Goal: Task Accomplishment & Management: Complete application form

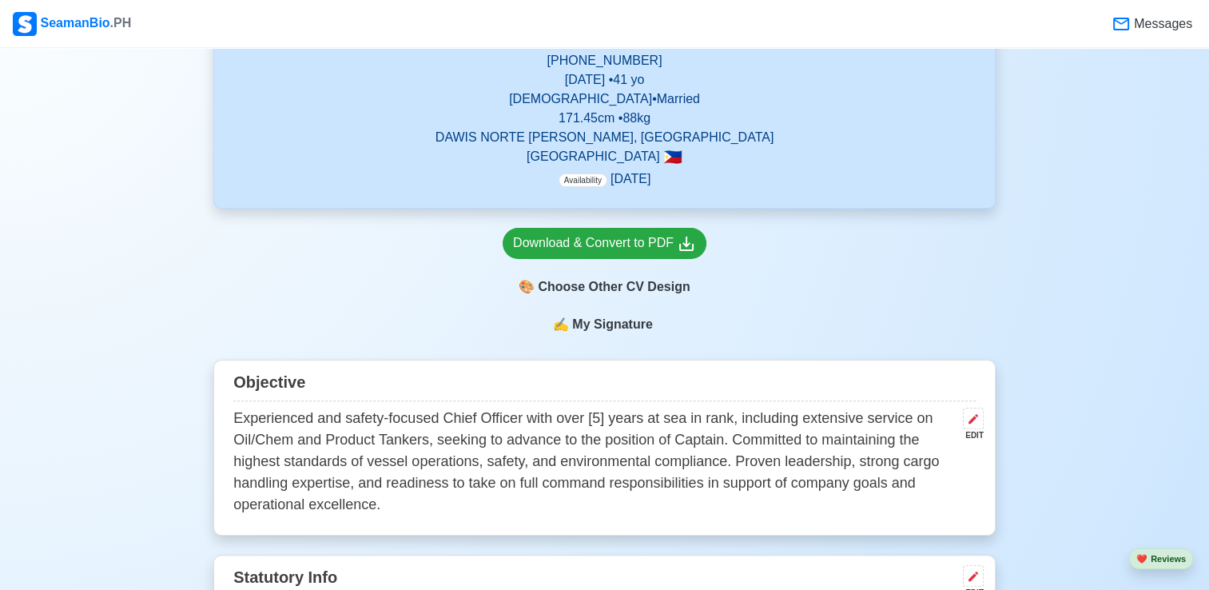
scroll to position [400, 0]
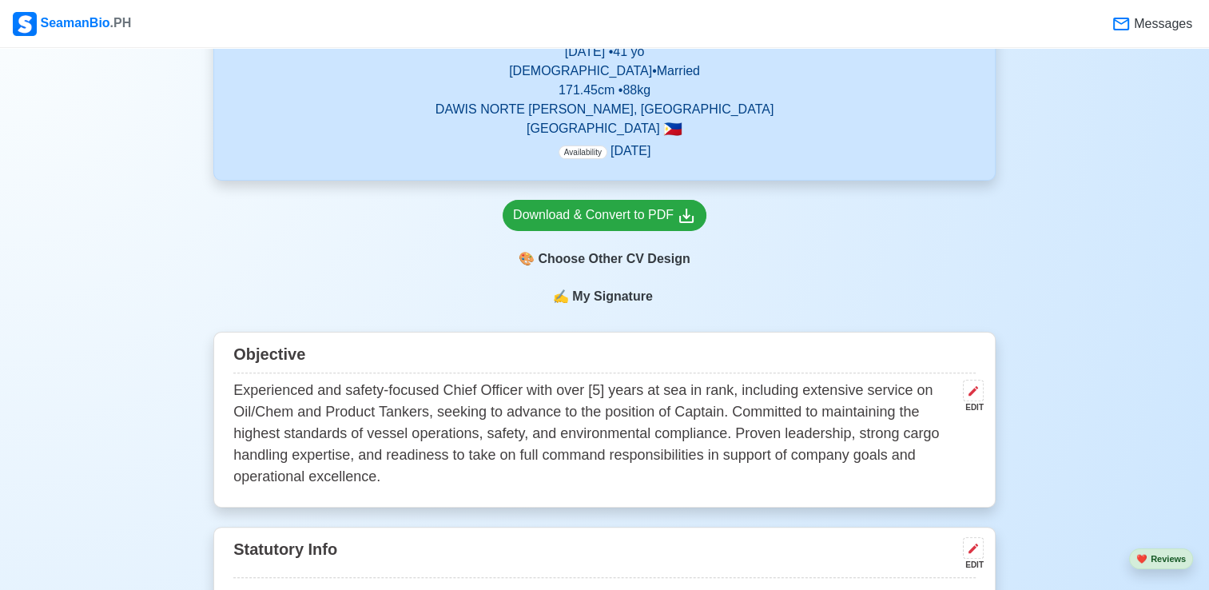
click at [592, 388] on p "Experienced and safety-focused Chief Officer with over [5] years at sea in rank…" at bounding box center [594, 434] width 723 height 108
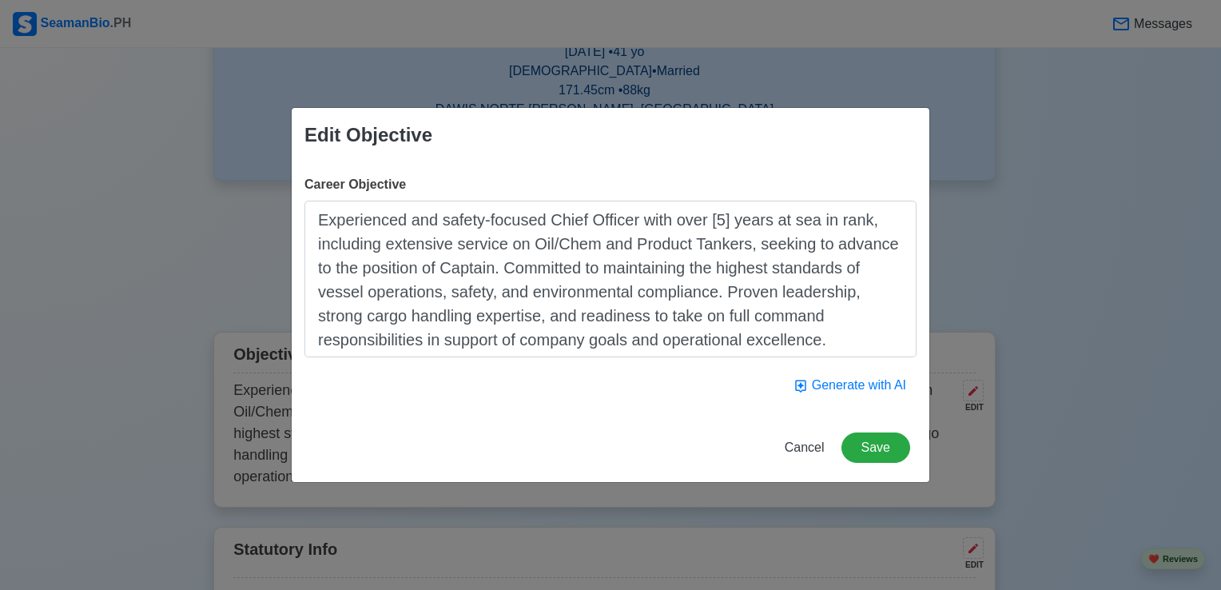
click at [714, 221] on textarea "Experienced and safety-focused Chief Officer with over [5] years at sea in rank…" at bounding box center [610, 279] width 612 height 157
type textarea "Experienced and safety-focused Chief Officer with over [6] years at sea in rank…"
click at [860, 440] on button "Save" at bounding box center [875, 447] width 69 height 30
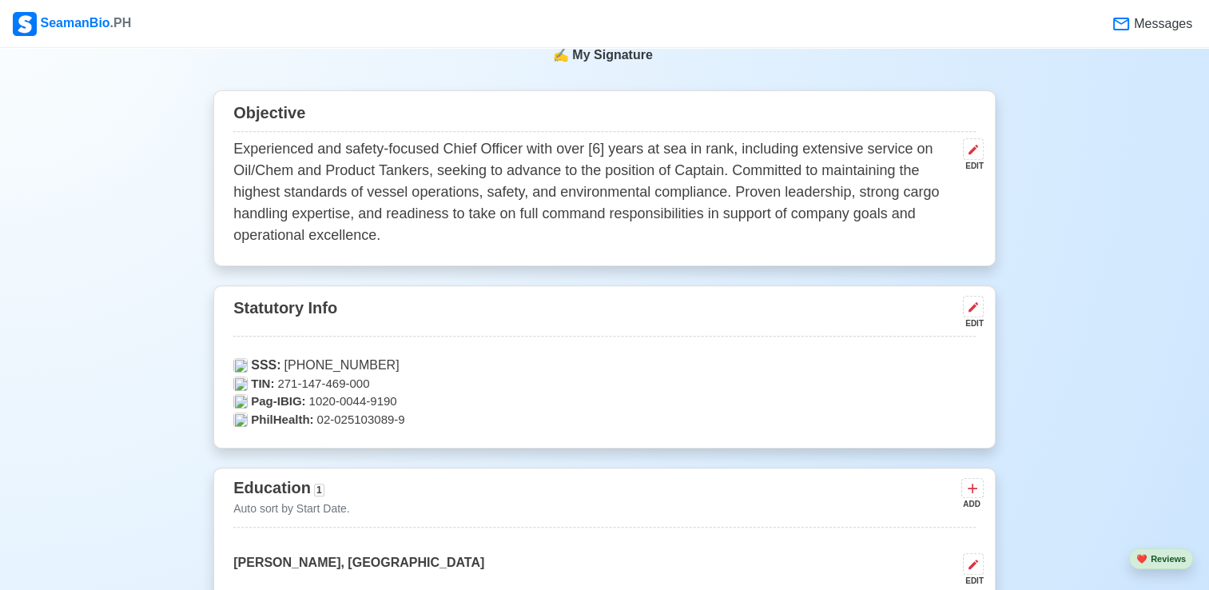
scroll to position [719, 0]
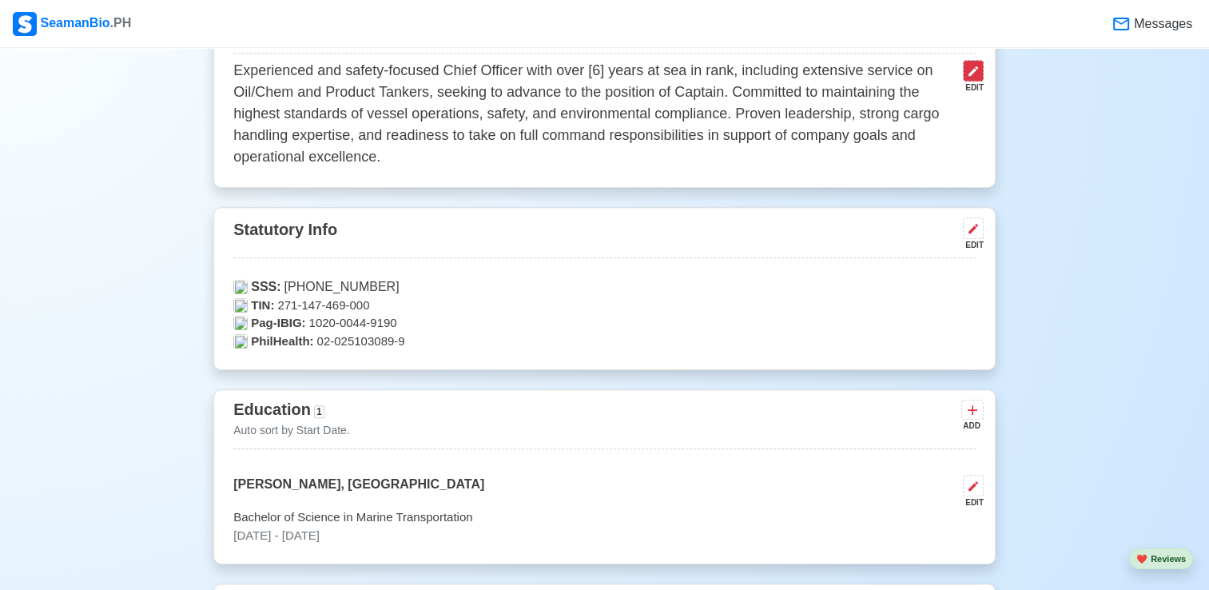
click at [977, 74] on icon at bounding box center [973, 71] width 13 height 13
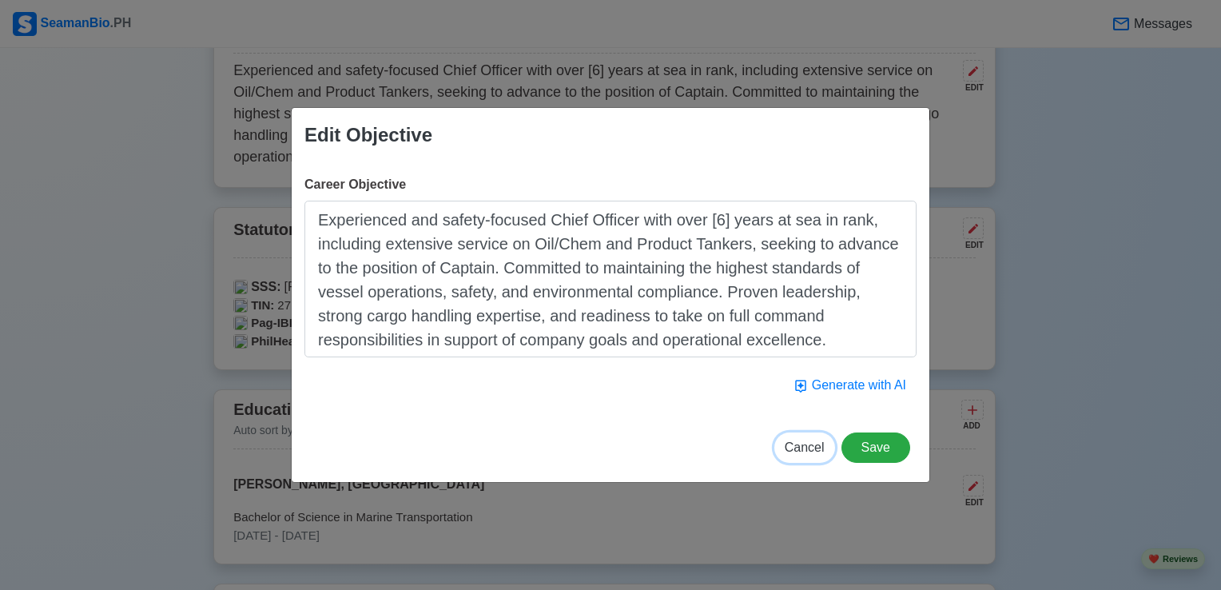
click at [815, 451] on span "Cancel" at bounding box center [805, 447] width 40 height 14
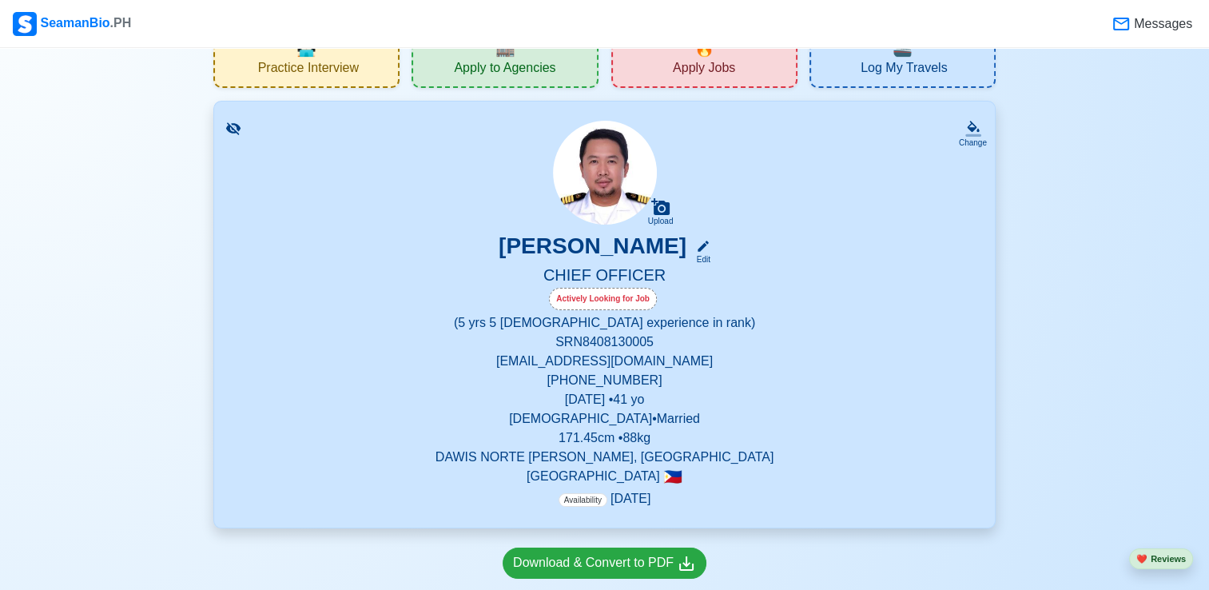
scroll to position [80, 0]
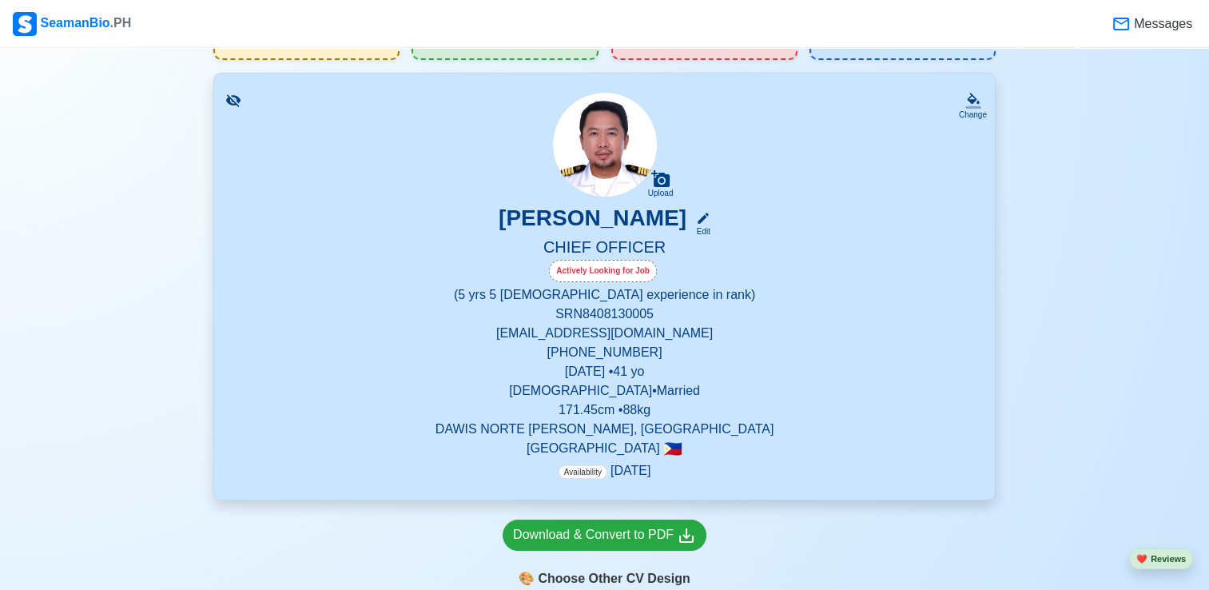
click at [571, 475] on span "Availability" at bounding box center [583, 472] width 49 height 14
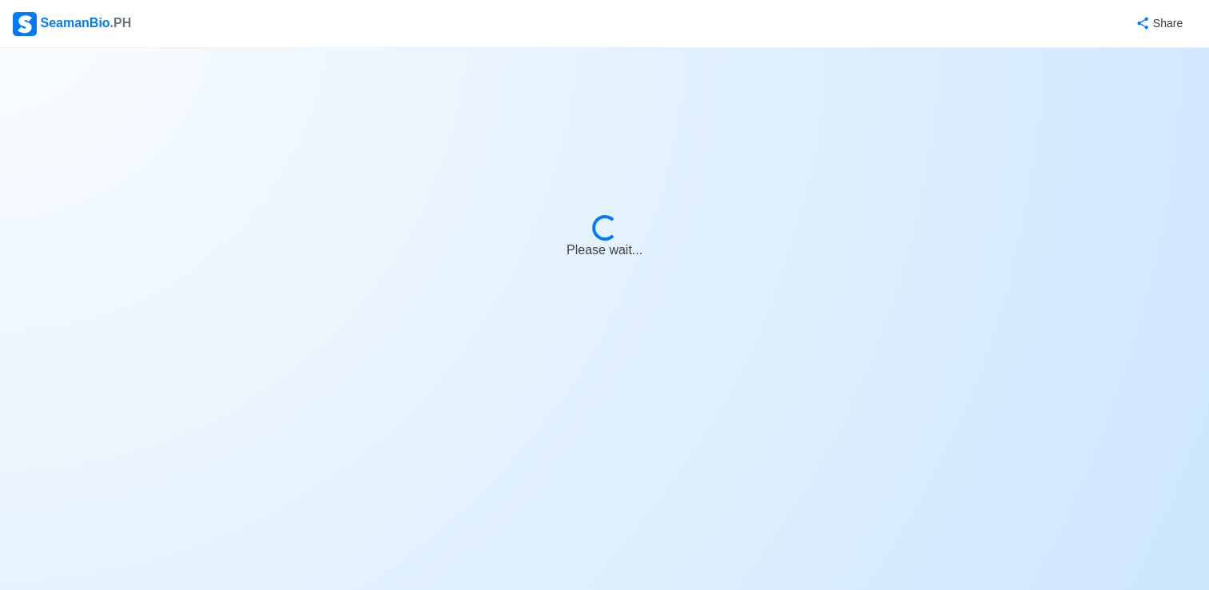
select select "Actively Looking for Job"
select select "Visible for Hiring"
select select "Married"
select select "[DEMOGRAPHIC_DATA]"
select select "PH"
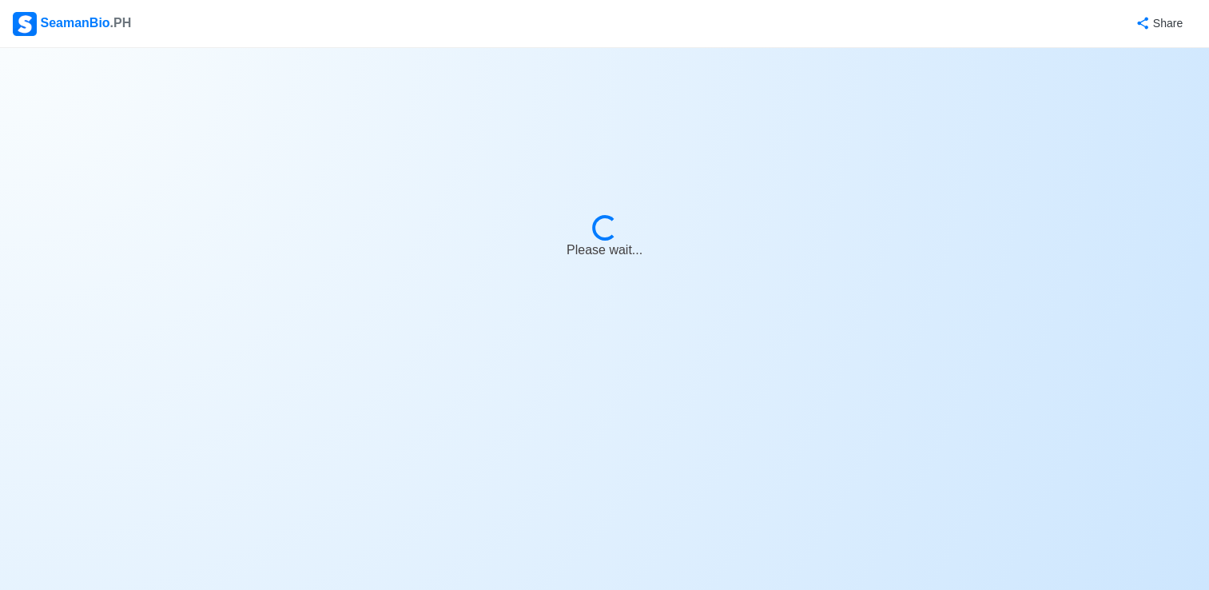
select select "5"
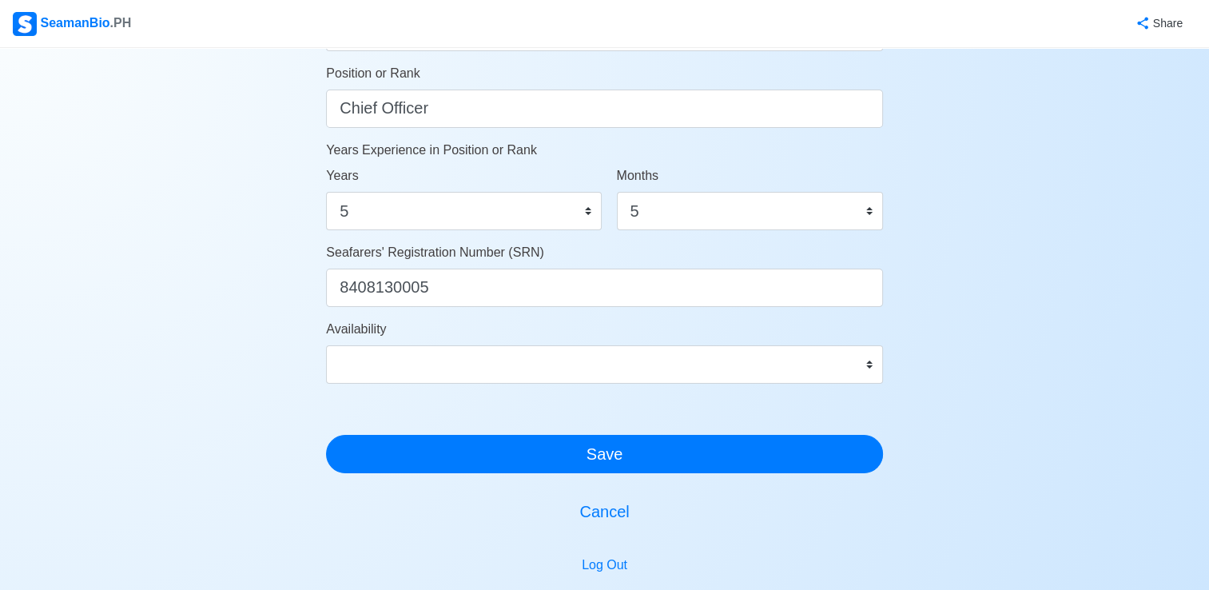
scroll to position [879, 0]
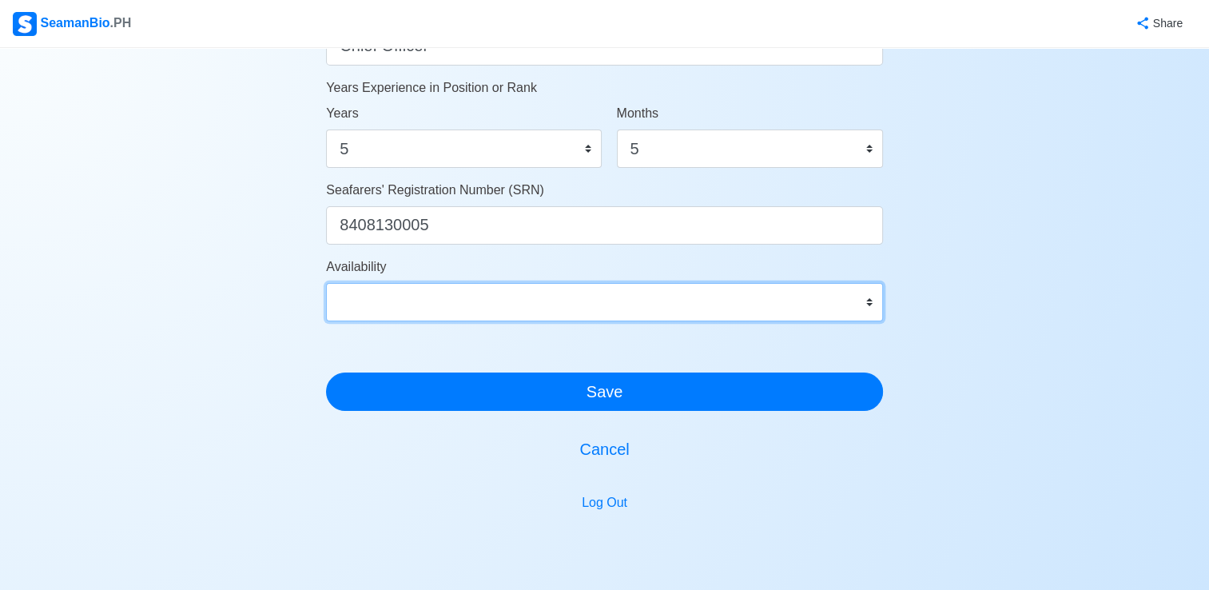
click at [499, 296] on select "Immediate [DATE] [DATE] [DATE] [DATE] [DATE] [DATE] [DATE] [DATE] [DATE]" at bounding box center [604, 302] width 557 height 38
select select "4102416000000"
click at [326, 283] on select "Immediate [DATE] [DATE] [DATE] [DATE] [DATE] [DATE] [DATE] [DATE] [DATE]" at bounding box center [604, 302] width 557 height 38
click at [444, 296] on select "Immediate [DATE] [DATE] [DATE] [DATE] [DATE] [DATE] [DATE] [DATE] [DATE]" at bounding box center [604, 302] width 557 height 38
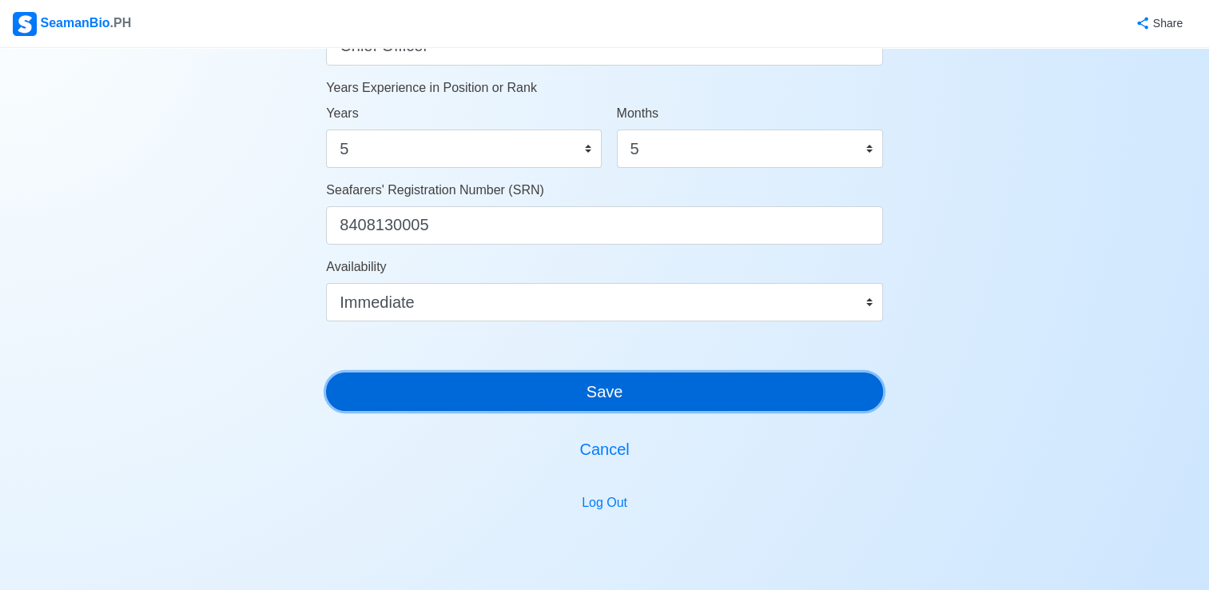
click at [542, 385] on button "Save" at bounding box center [604, 391] width 557 height 38
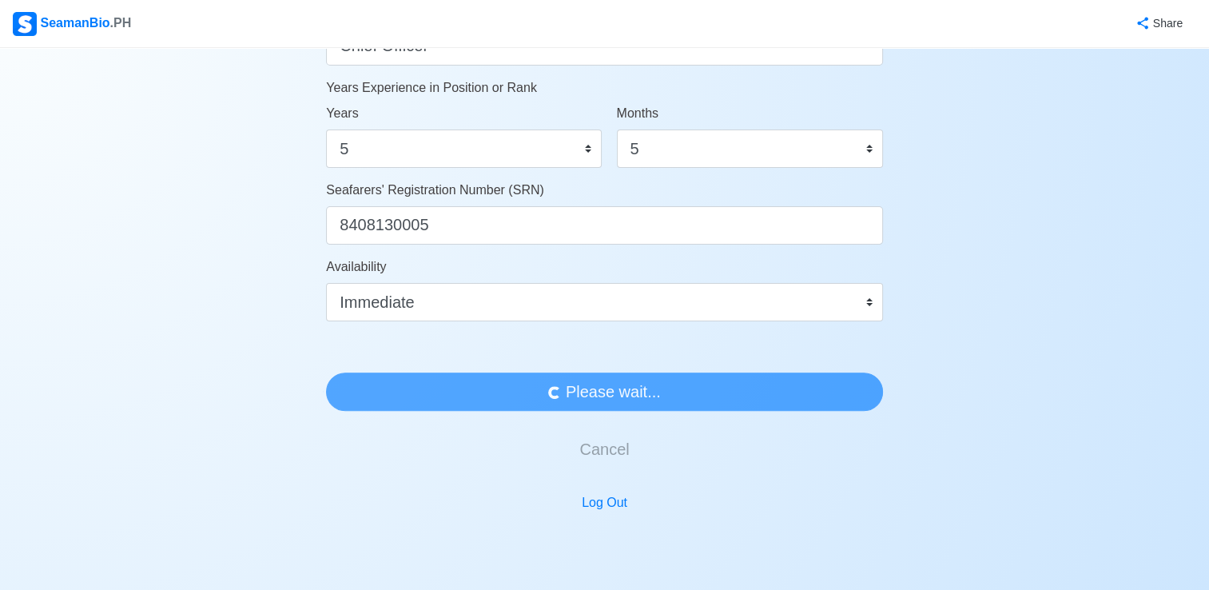
scroll to position [0, 0]
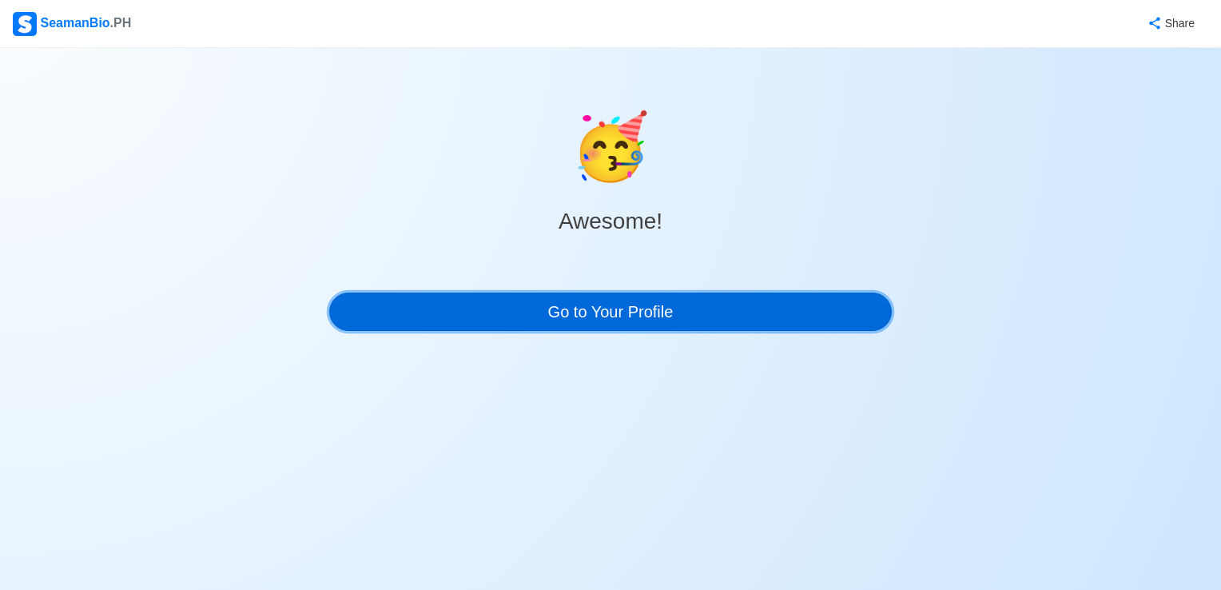
click at [699, 314] on link "Go to Your Profile" at bounding box center [610, 311] width 563 height 38
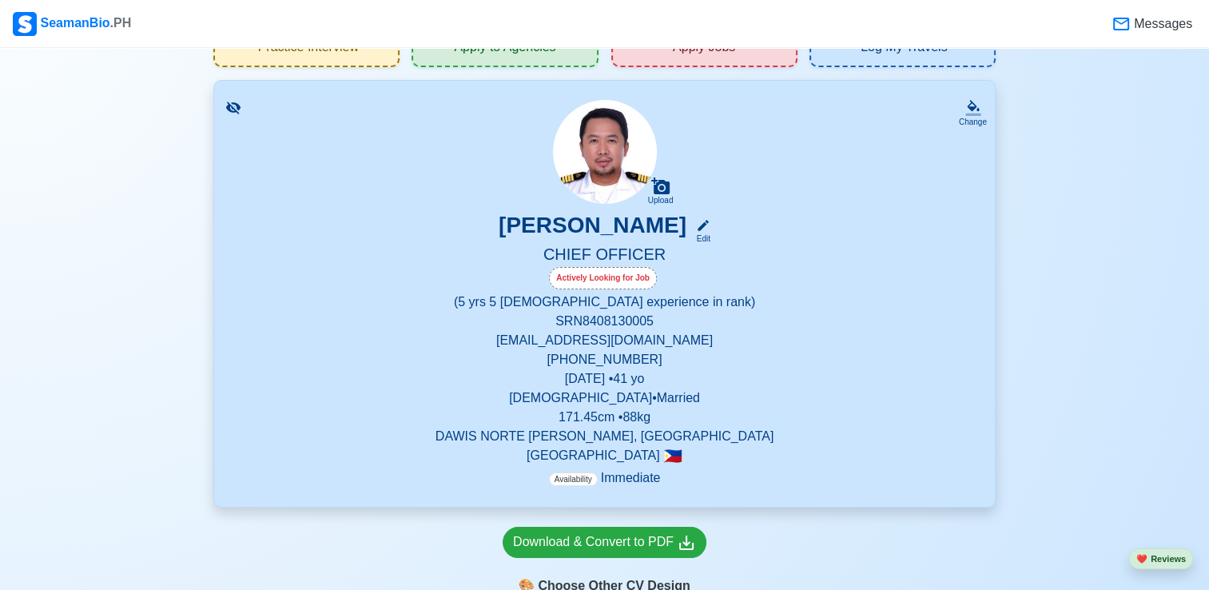
scroll to position [240, 0]
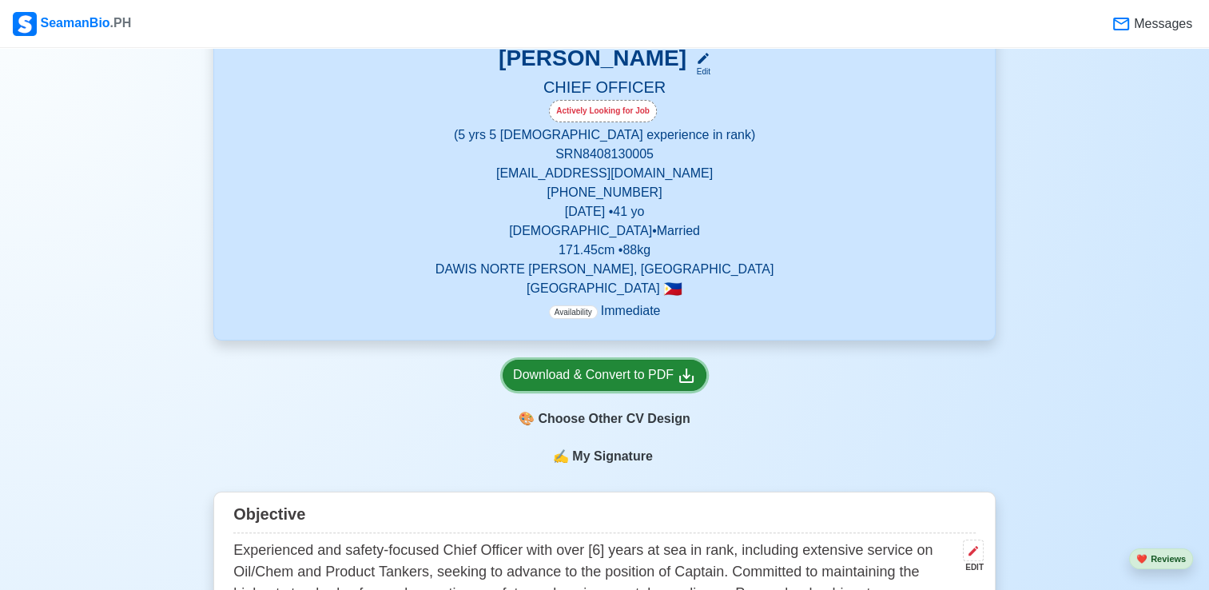
click at [643, 374] on div "Download & Convert to PDF" at bounding box center [604, 375] width 183 height 20
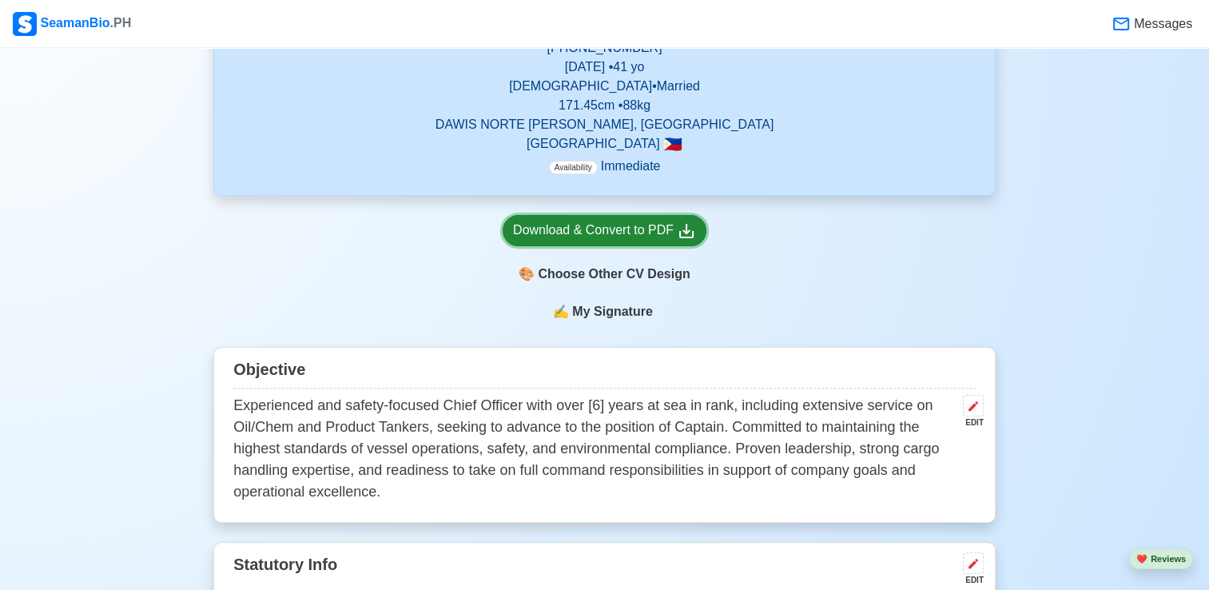
scroll to position [400, 0]
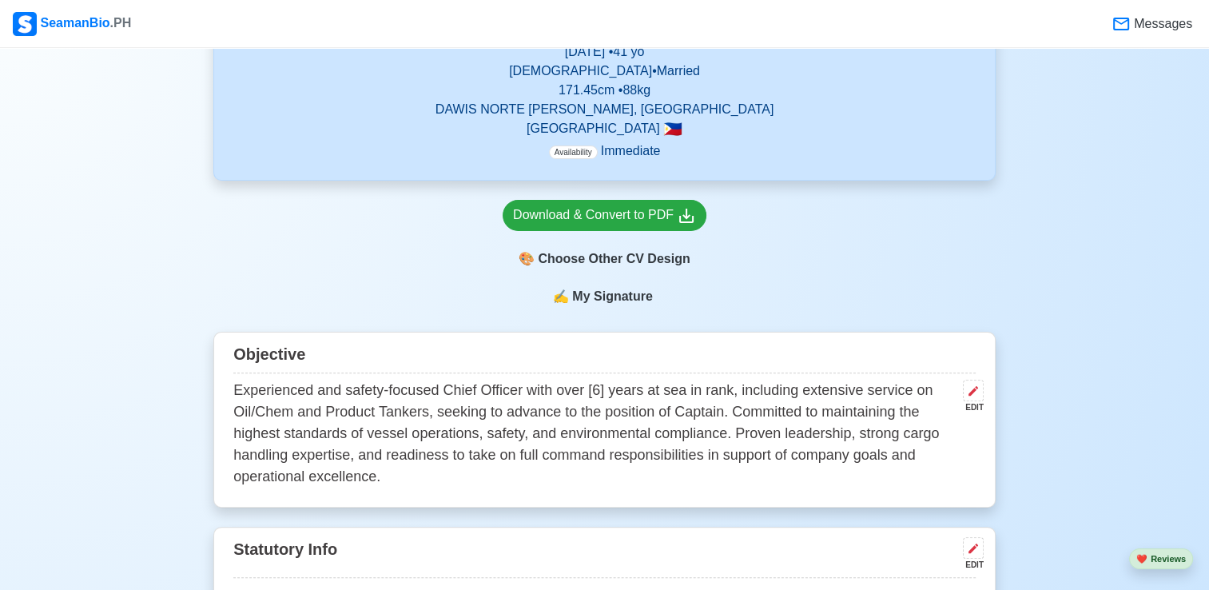
click at [590, 389] on p "Experienced and safety-focused Chief Officer with over [6] years at sea in rank…" at bounding box center [594, 434] width 723 height 108
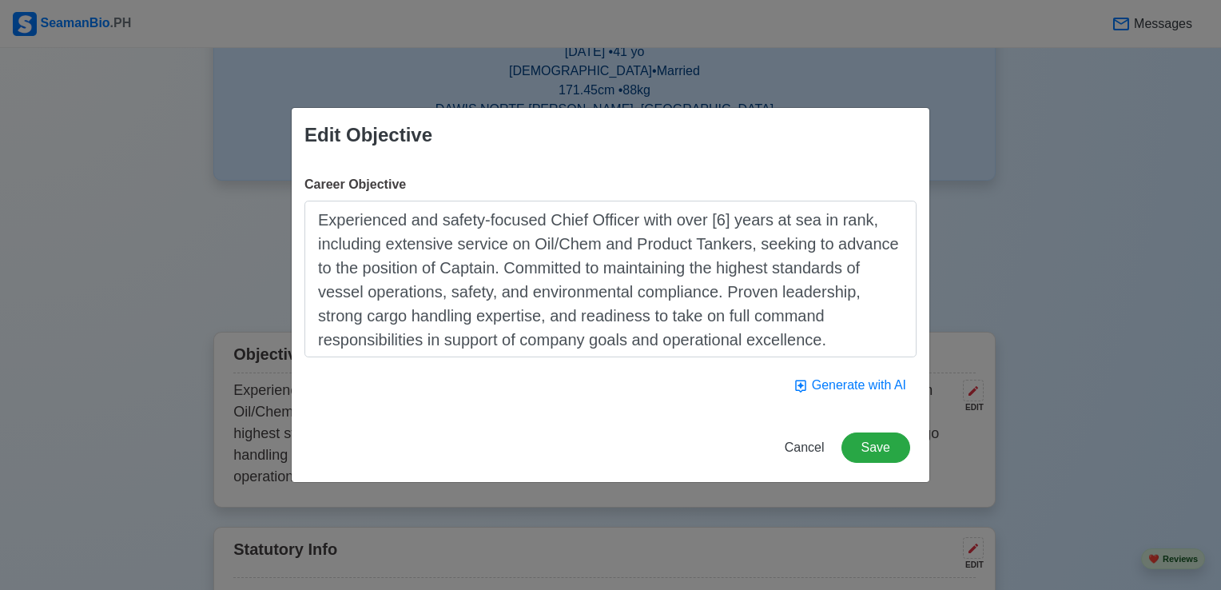
click at [715, 223] on textarea "Experienced and safety-focused Chief Officer with over [6] years at sea in rank…" at bounding box center [610, 279] width 612 height 157
type textarea "Experienced and safety-focused Chief Officer with over [5] years at sea in rank…"
click at [885, 457] on button "Save" at bounding box center [875, 447] width 69 height 30
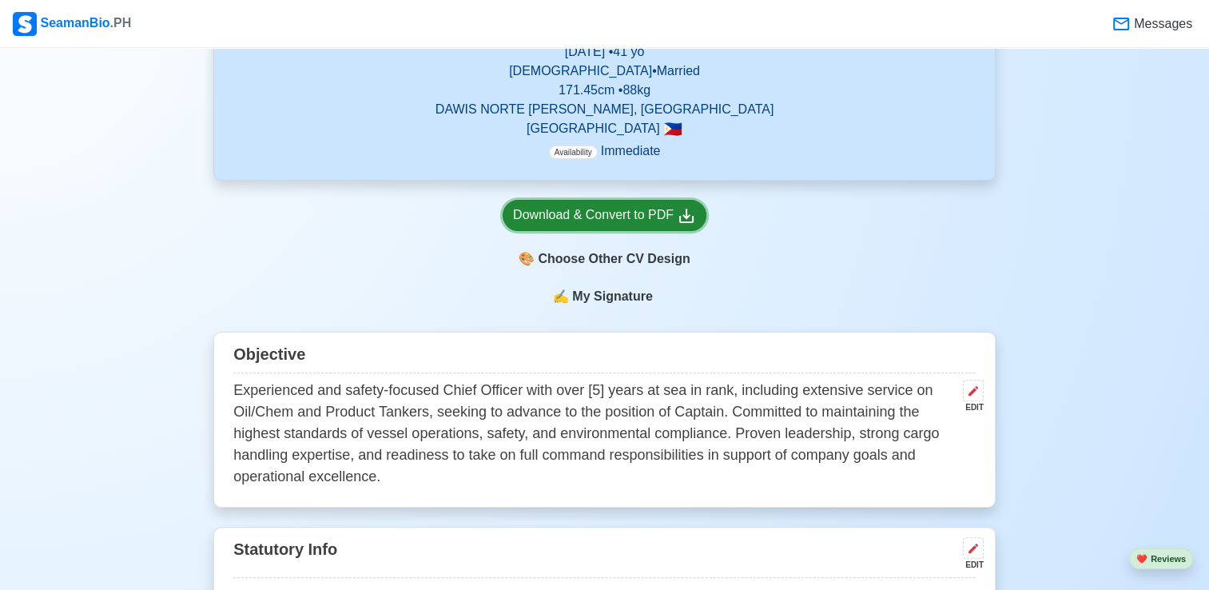
click at [607, 221] on div "Download & Convert to PDF" at bounding box center [604, 215] width 183 height 20
